Goal: Information Seeking & Learning: Learn about a topic

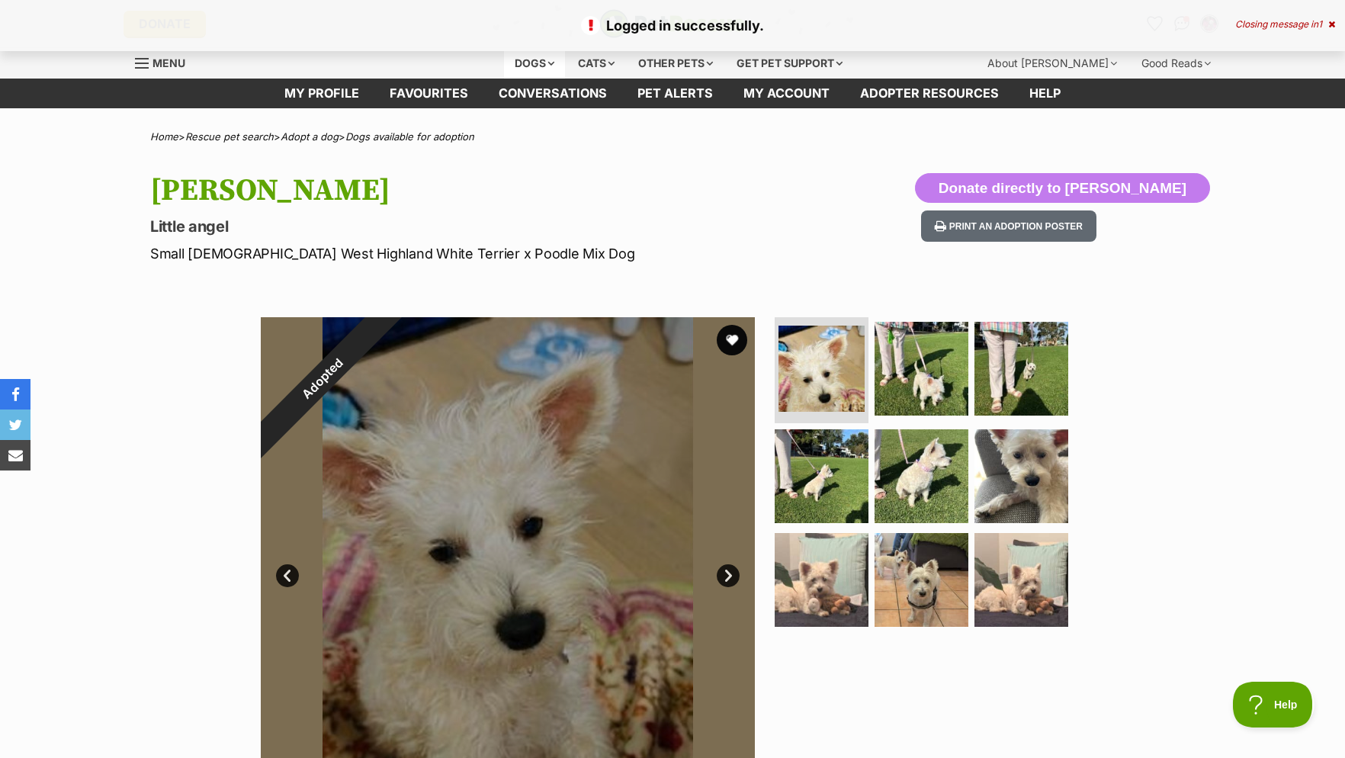
click at [541, 59] on div "Dogs" at bounding box center [534, 63] width 61 height 31
click at [530, 61] on div "Dogs" at bounding box center [534, 63] width 61 height 31
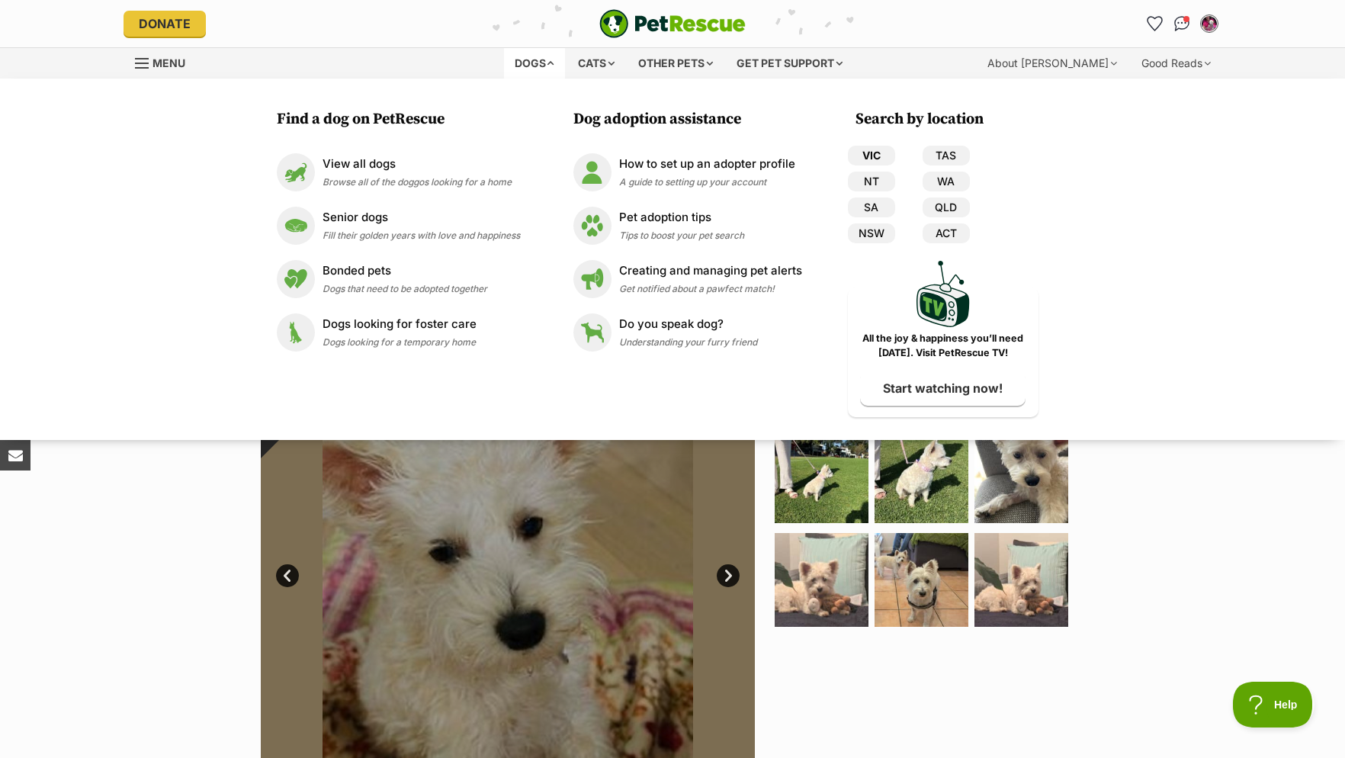
click at [865, 158] on link "VIC" at bounding box center [871, 156] width 47 height 20
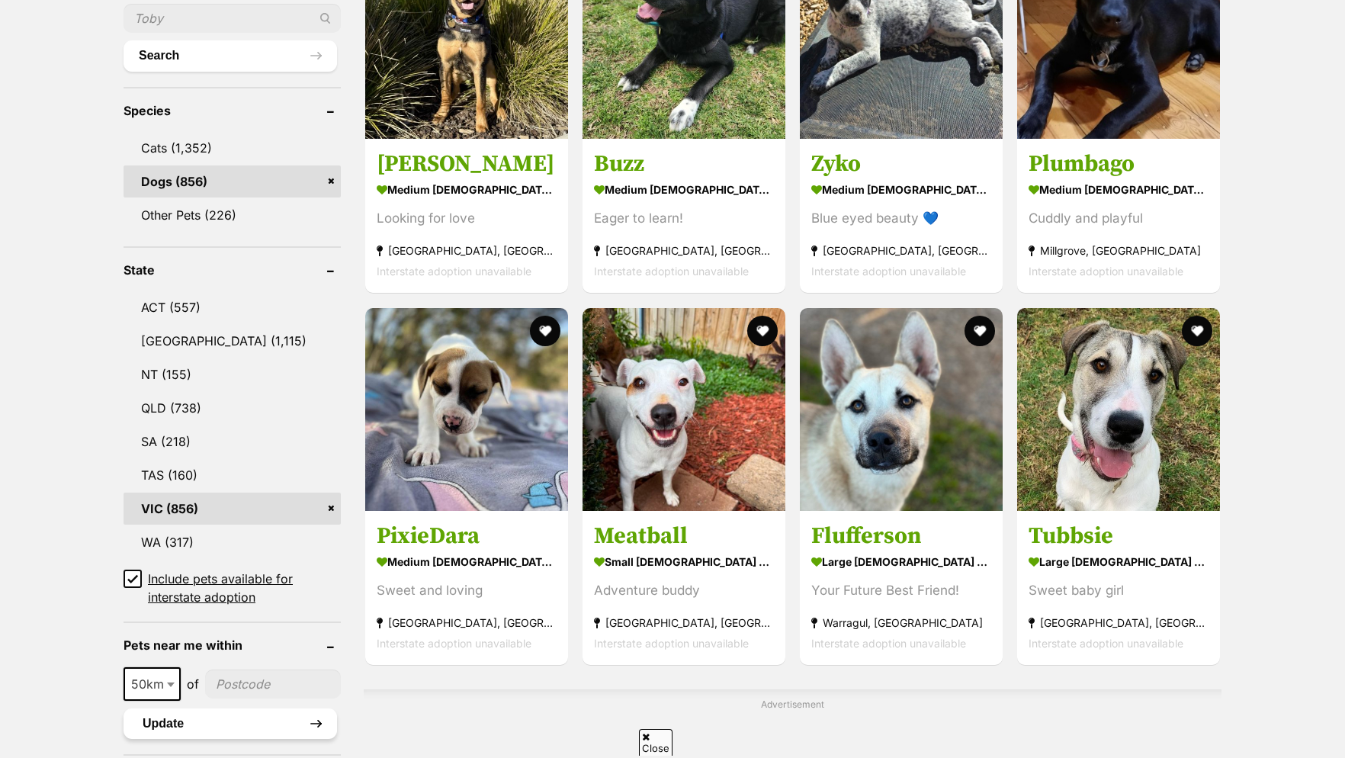
scroll to position [1024, 0]
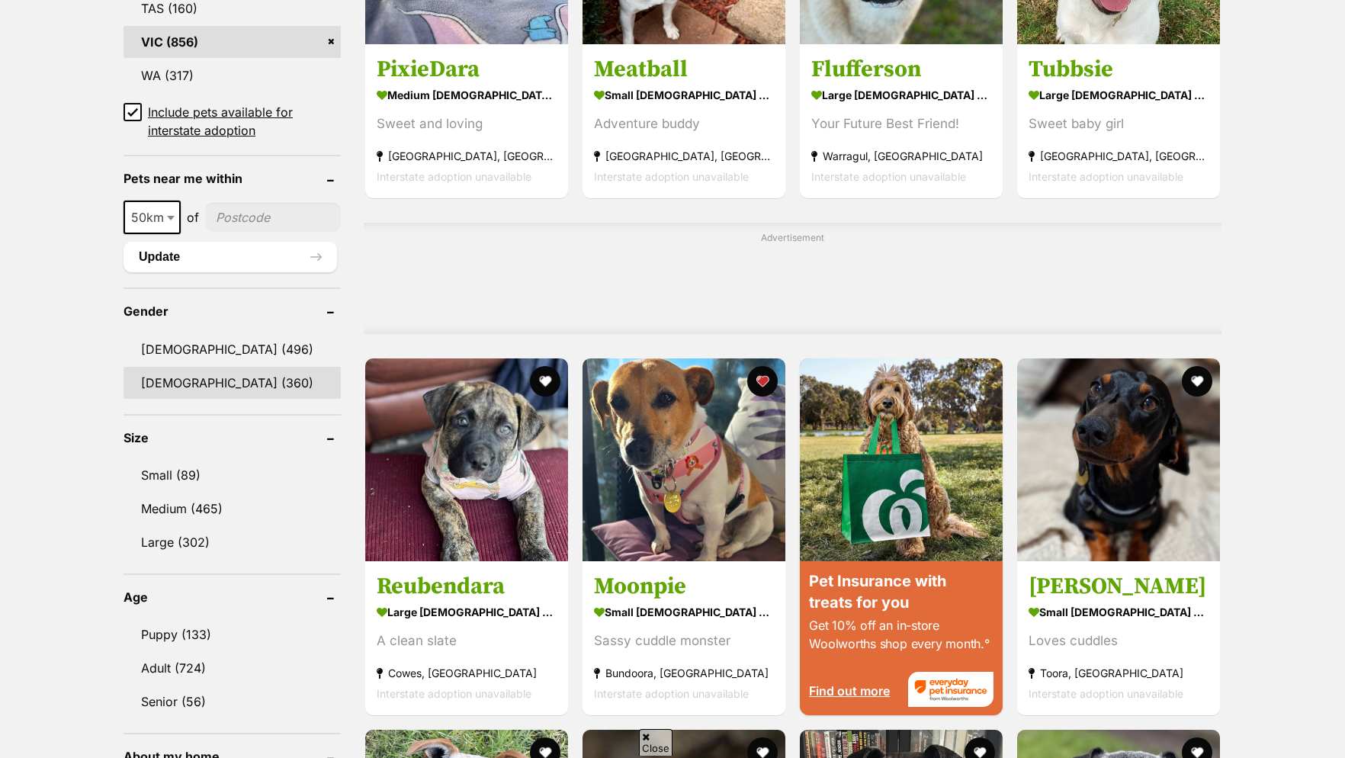
click at [170, 391] on link "Female (360)" at bounding box center [232, 383] width 217 height 32
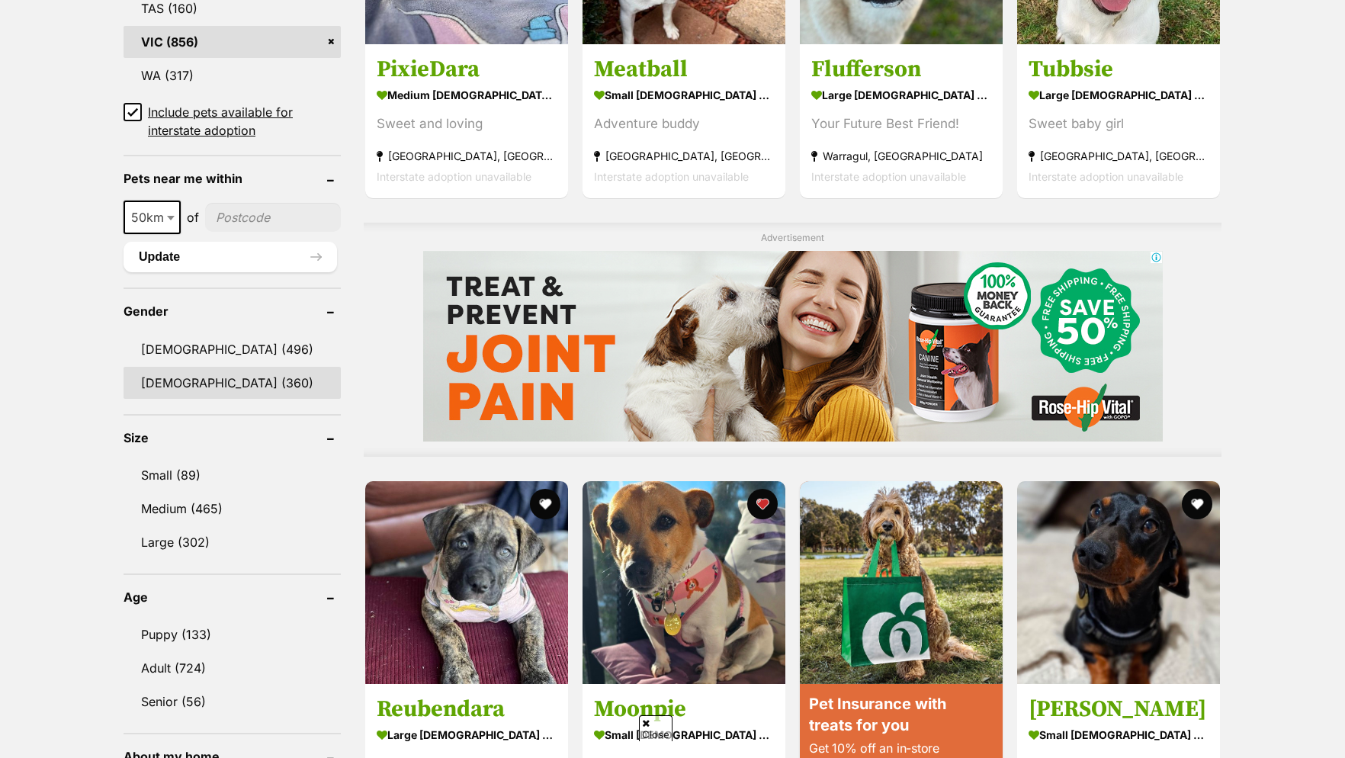
scroll to position [0, 0]
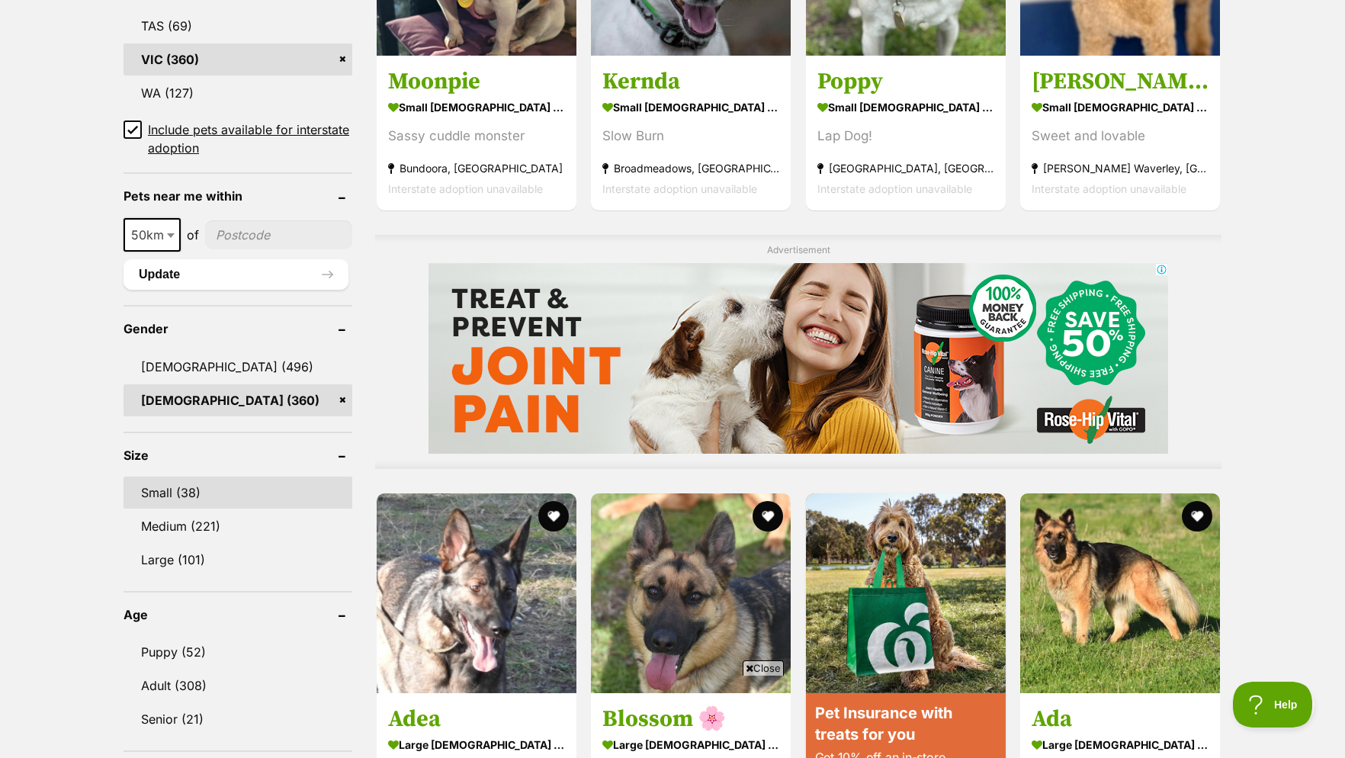
click at [162, 502] on link "Small (38)" at bounding box center [238, 493] width 229 height 32
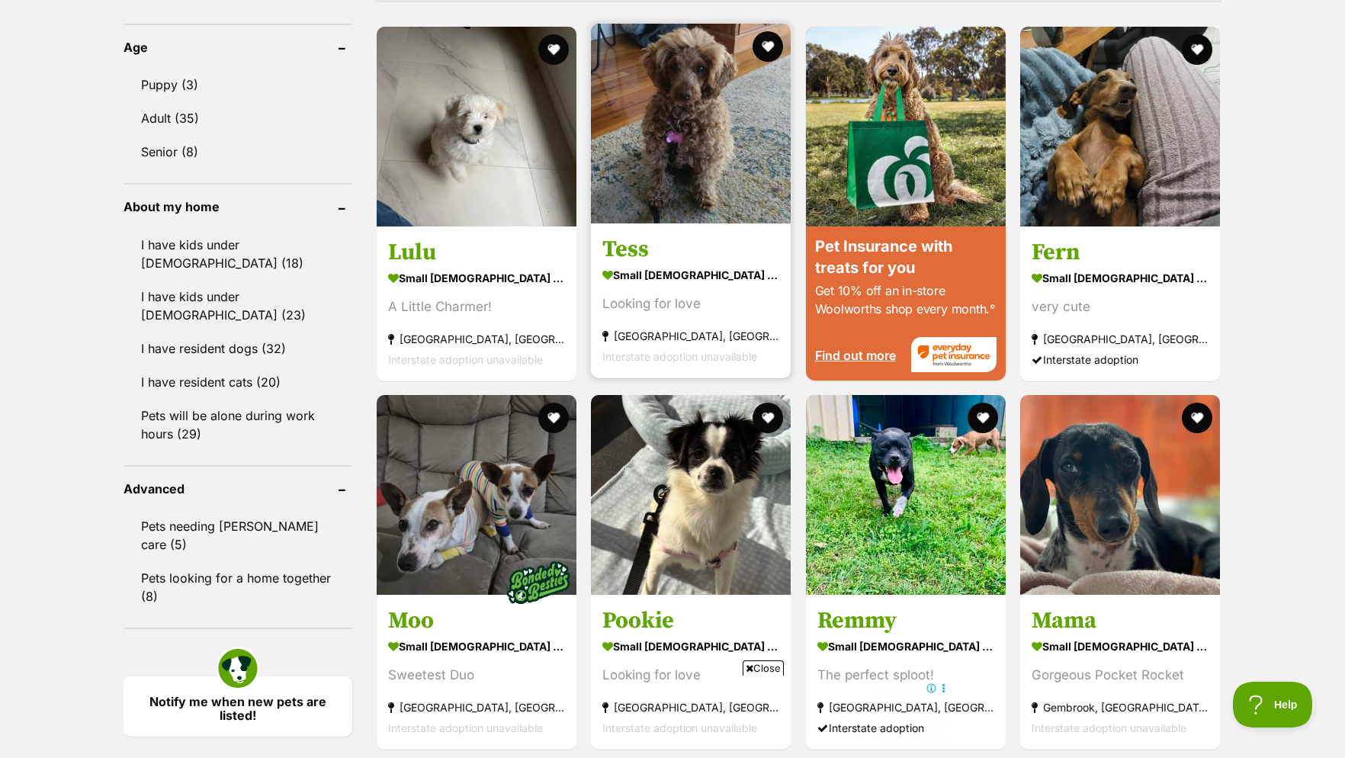
scroll to position [1633, 0]
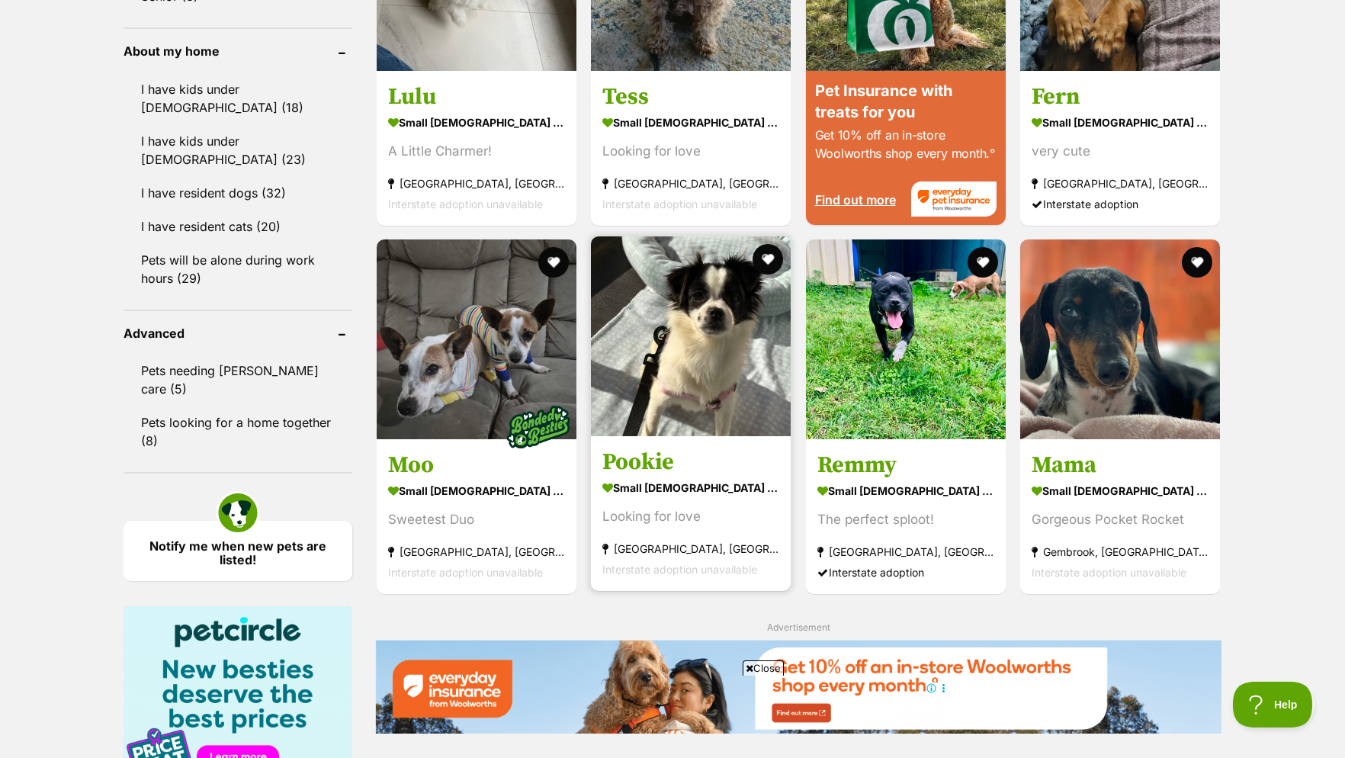
click at [639, 345] on img at bounding box center [691, 336] width 200 height 200
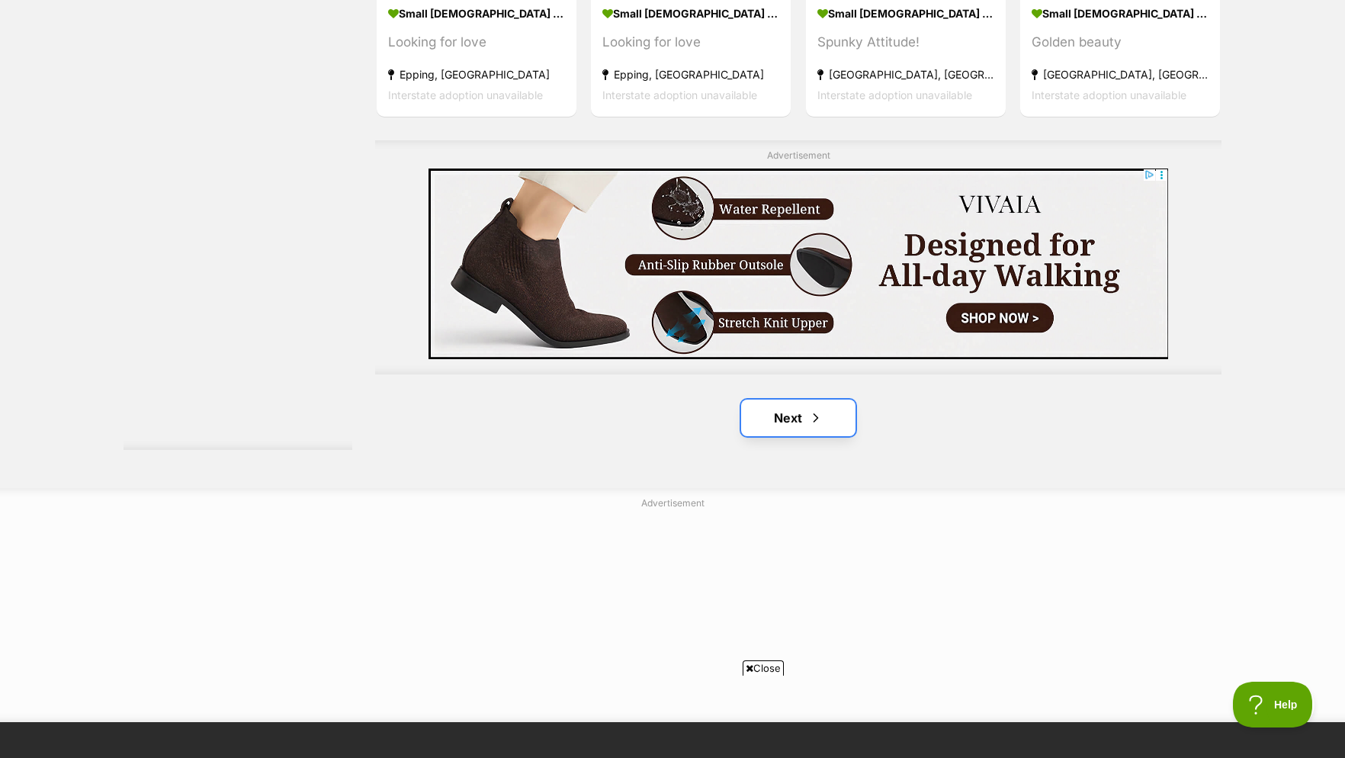
click at [795, 428] on link "Next" at bounding box center [798, 418] width 114 height 37
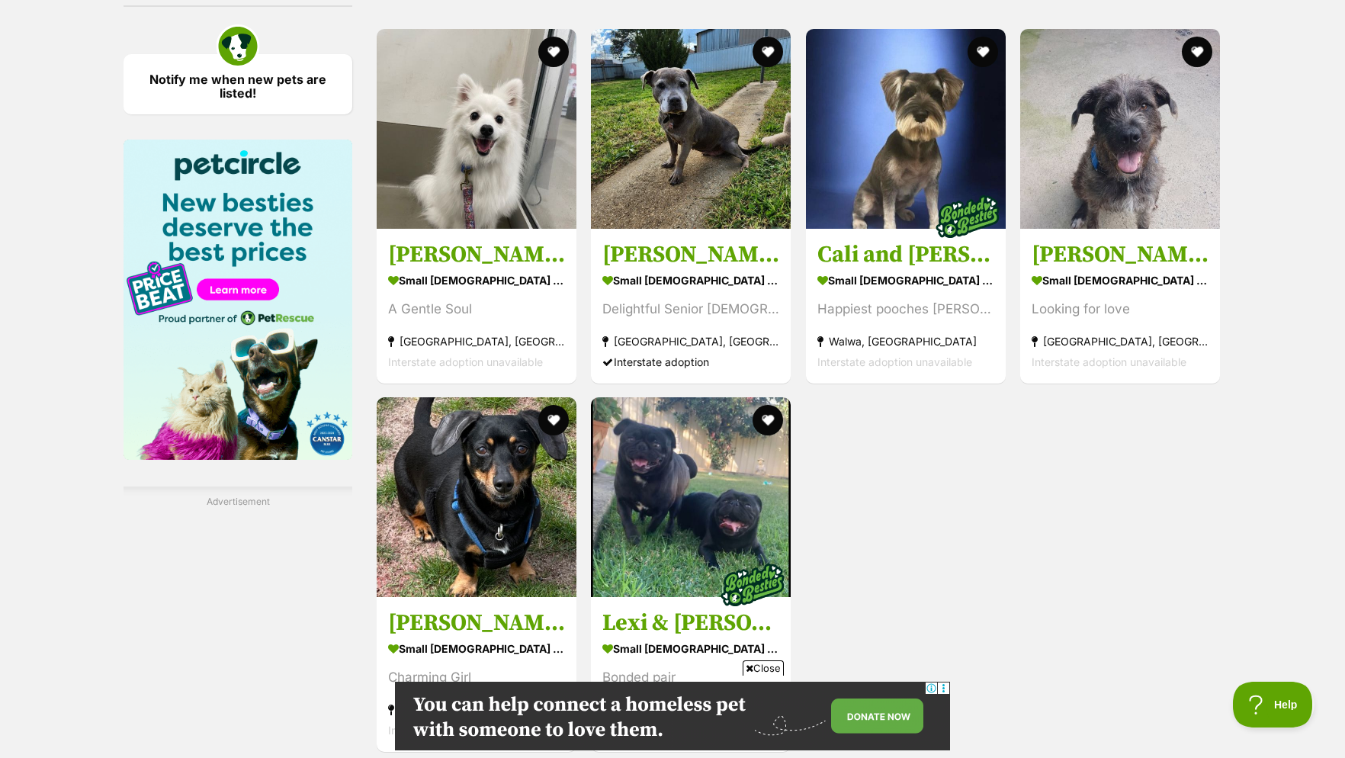
scroll to position [2333, 0]
